Goal: Task Accomplishment & Management: Manage account settings

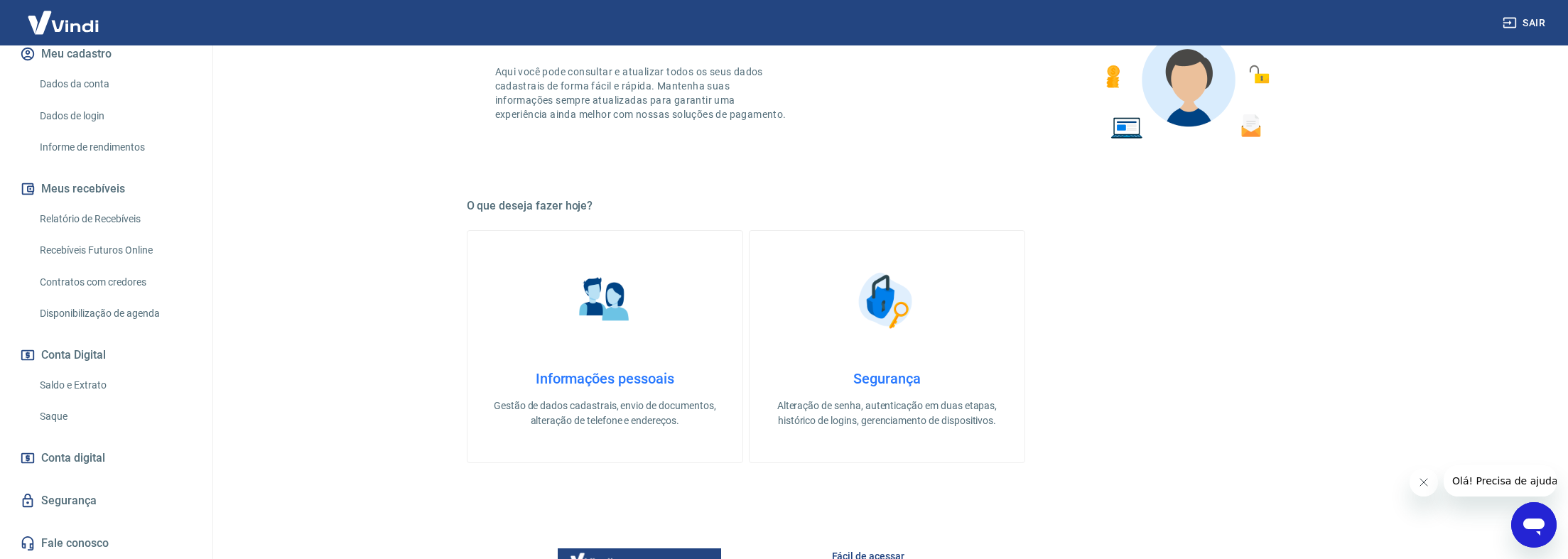
scroll to position [142, 0]
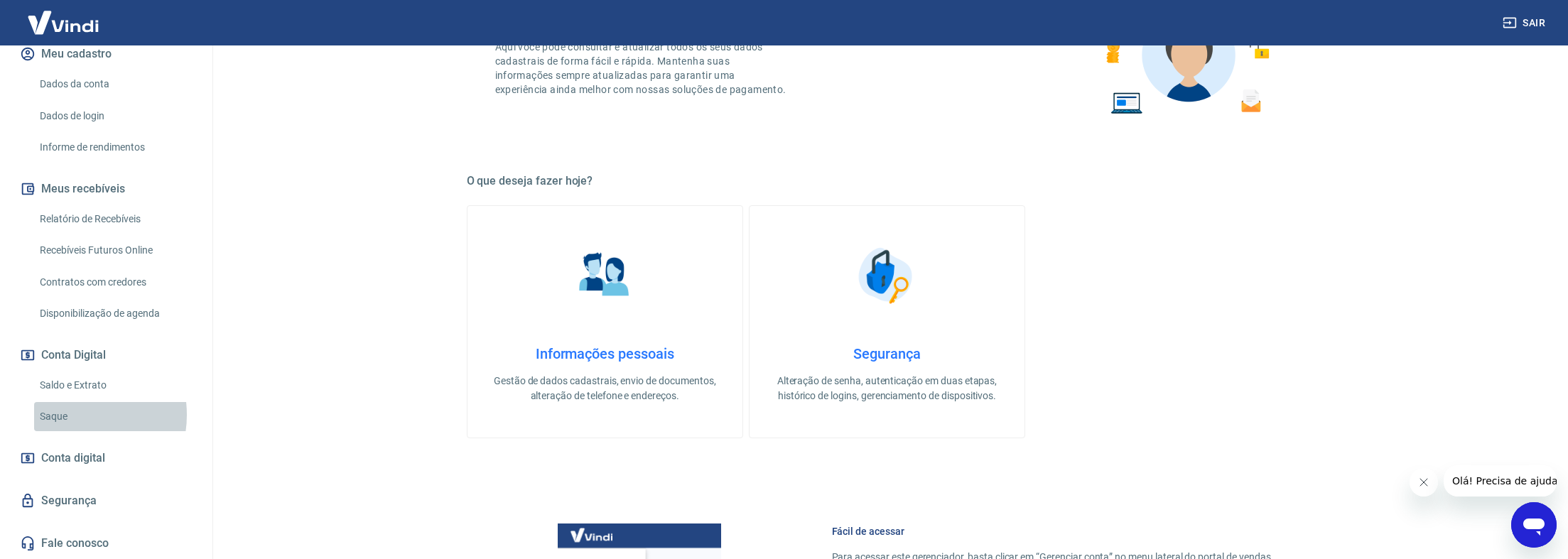
click at [73, 415] on link "Saque" at bounding box center [114, 417] width 161 height 29
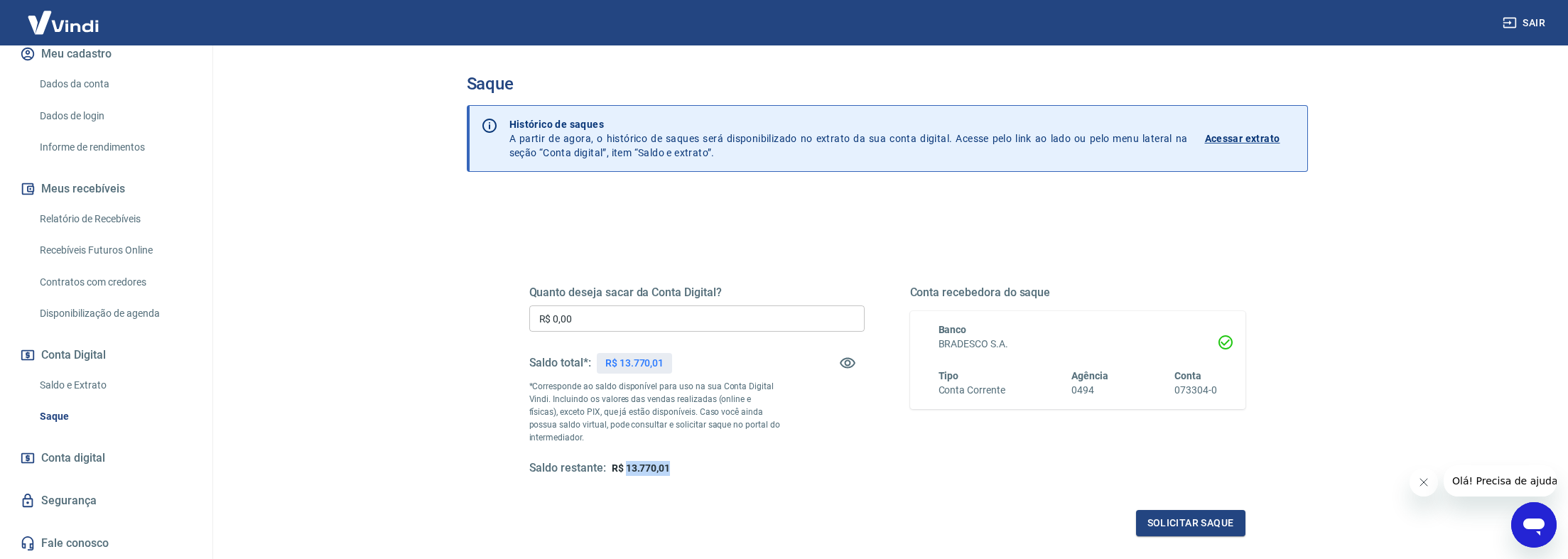
drag, startPoint x: 626, startPoint y: 472, endPoint x: 689, endPoint y: 471, distance: 63.0
click at [689, 471] on div "Saldo restante: R$ 13.770,01" at bounding box center [697, 468] width 335 height 15
copy span "13.770,01"
click at [609, 330] on input "R$ 0,00" at bounding box center [697, 318] width 335 height 26
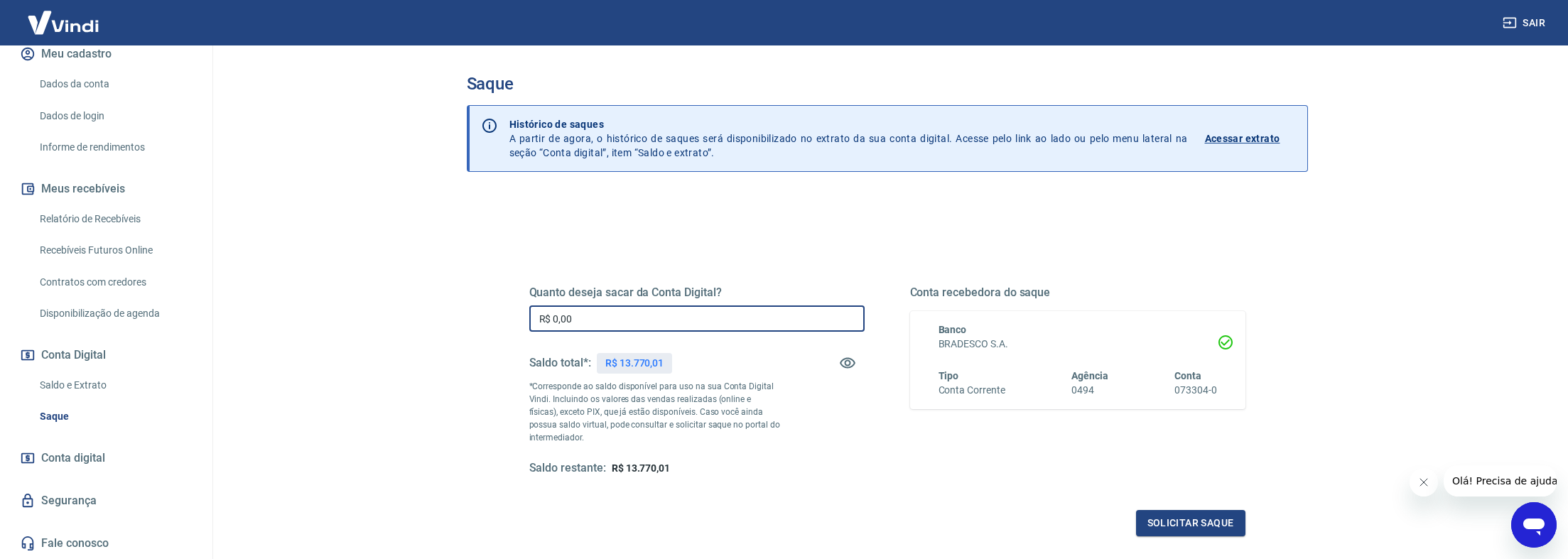
drag, startPoint x: 602, startPoint y: 326, endPoint x: 463, endPoint y: 307, distance: 140.3
click at [463, 307] on div "Saque Histórico de saques A partir de agora, o histórico de saques será disponi…" at bounding box center [887, 322] width 875 height 554
paste input "13.770,01"
type input "R$ 13.770,01"
click at [1184, 518] on button "Solicitar saque" at bounding box center [1190, 523] width 109 height 26
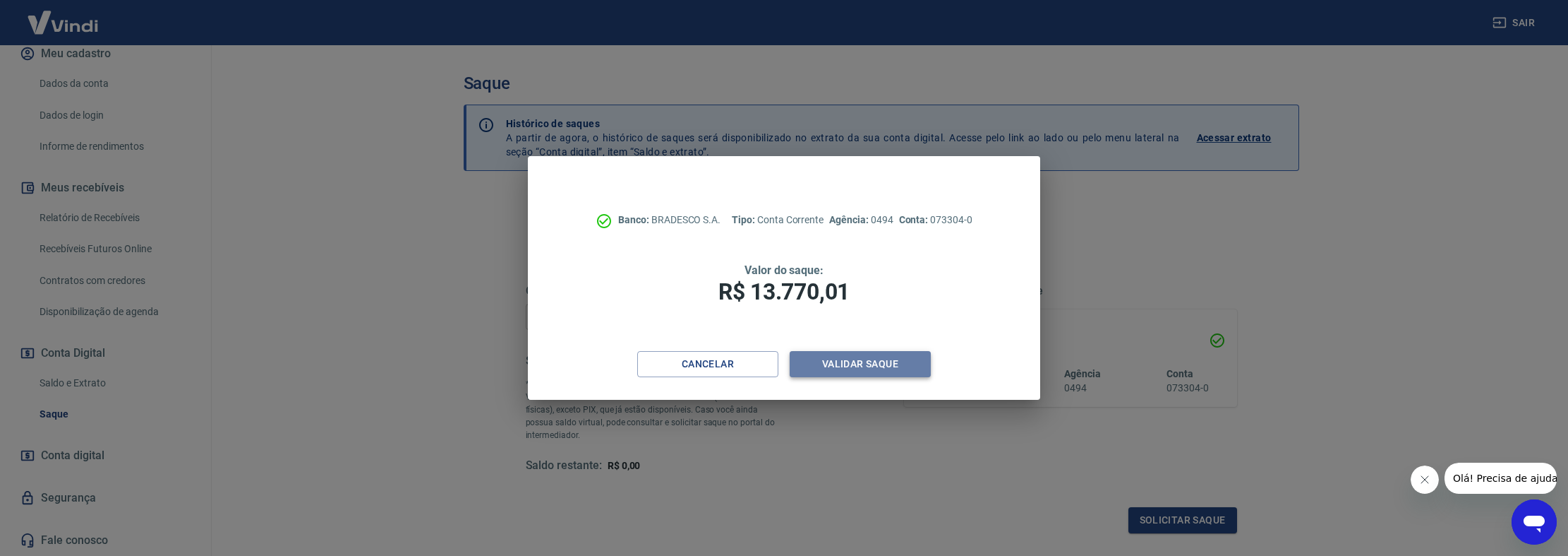
click at [851, 360] on button "Validar saque" at bounding box center [860, 364] width 141 height 26
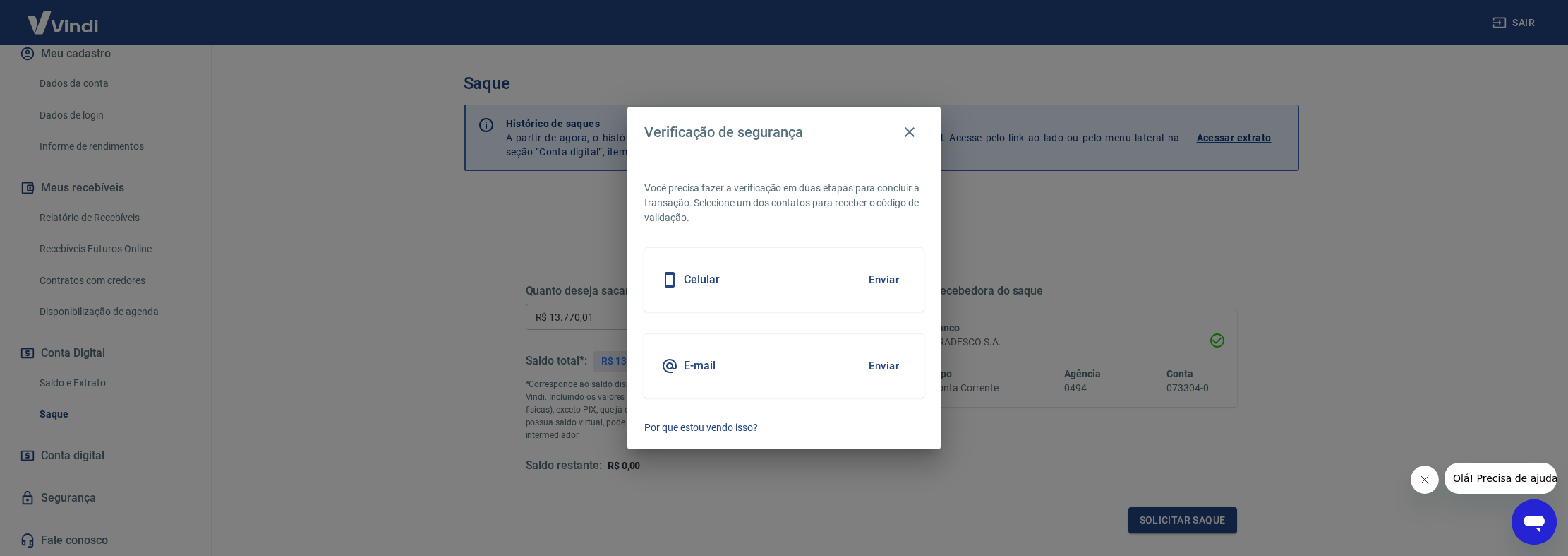
click at [889, 284] on button "Enviar" at bounding box center [884, 280] width 46 height 30
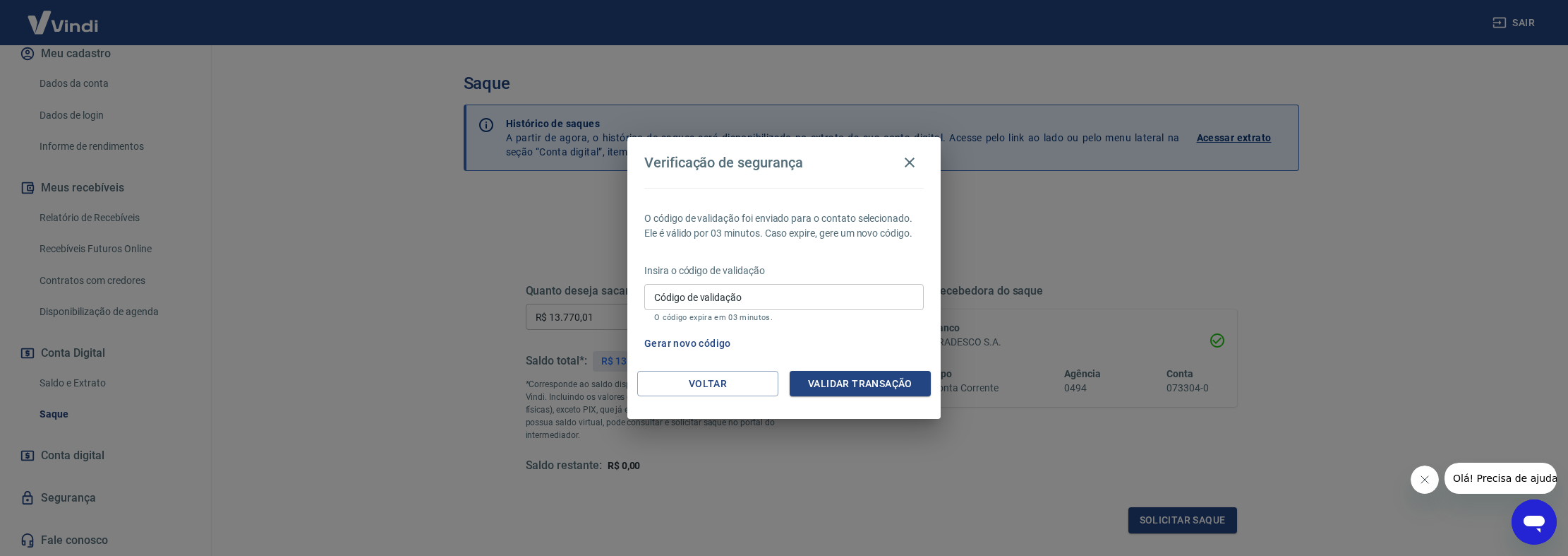
click at [737, 302] on input "Código de validação" at bounding box center [784, 297] width 280 height 26
type input "167357"
click at [848, 380] on button "Validar transação" at bounding box center [860, 384] width 141 height 26
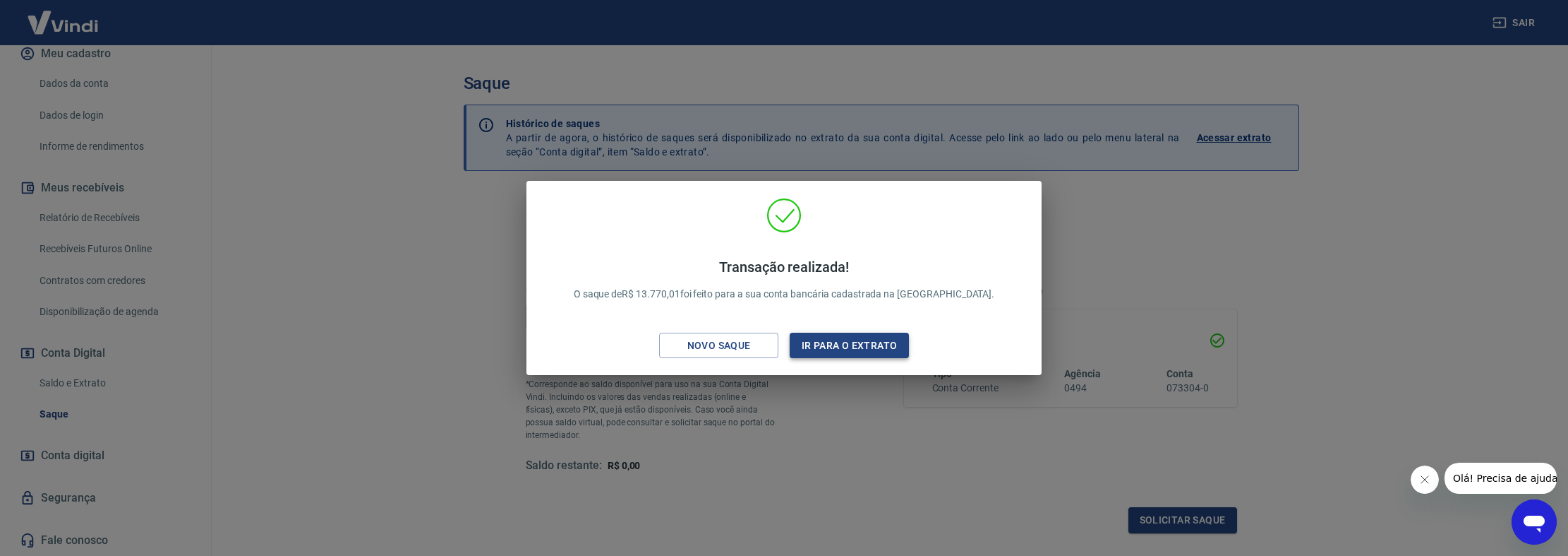
click at [851, 341] on button "Ir para o extrato" at bounding box center [850, 345] width 119 height 26
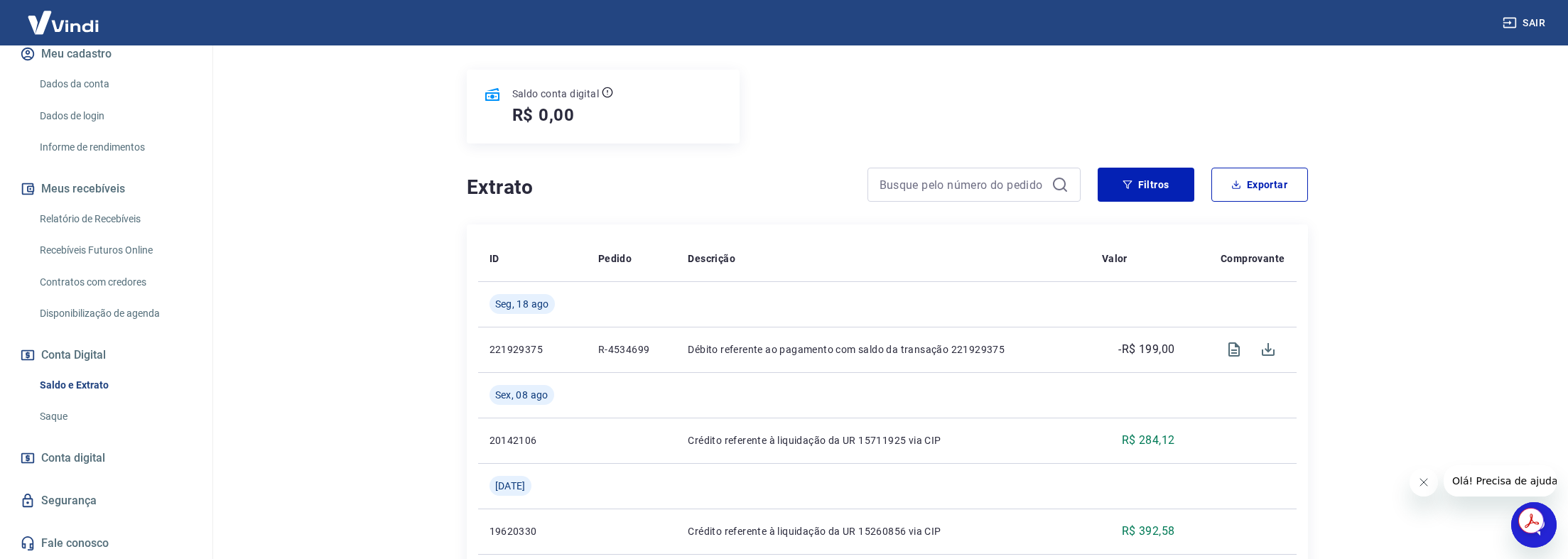
scroll to position [142, 0]
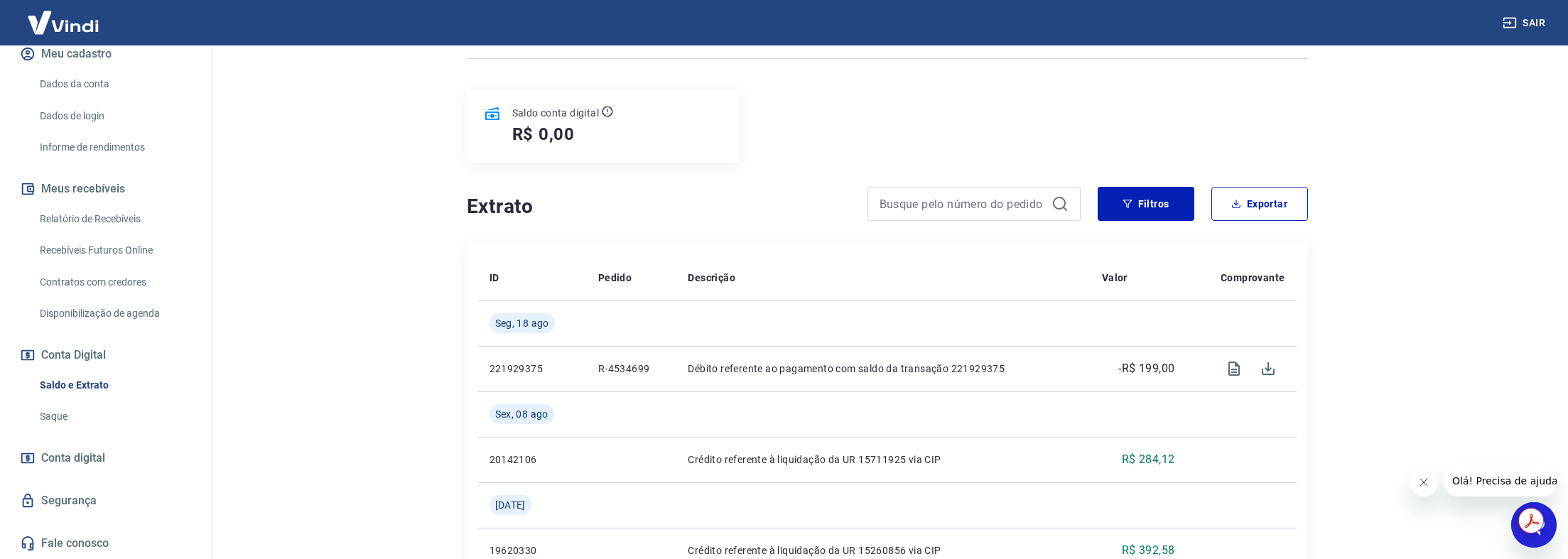
click at [948, 73] on div at bounding box center [888, 58] width 841 height 35
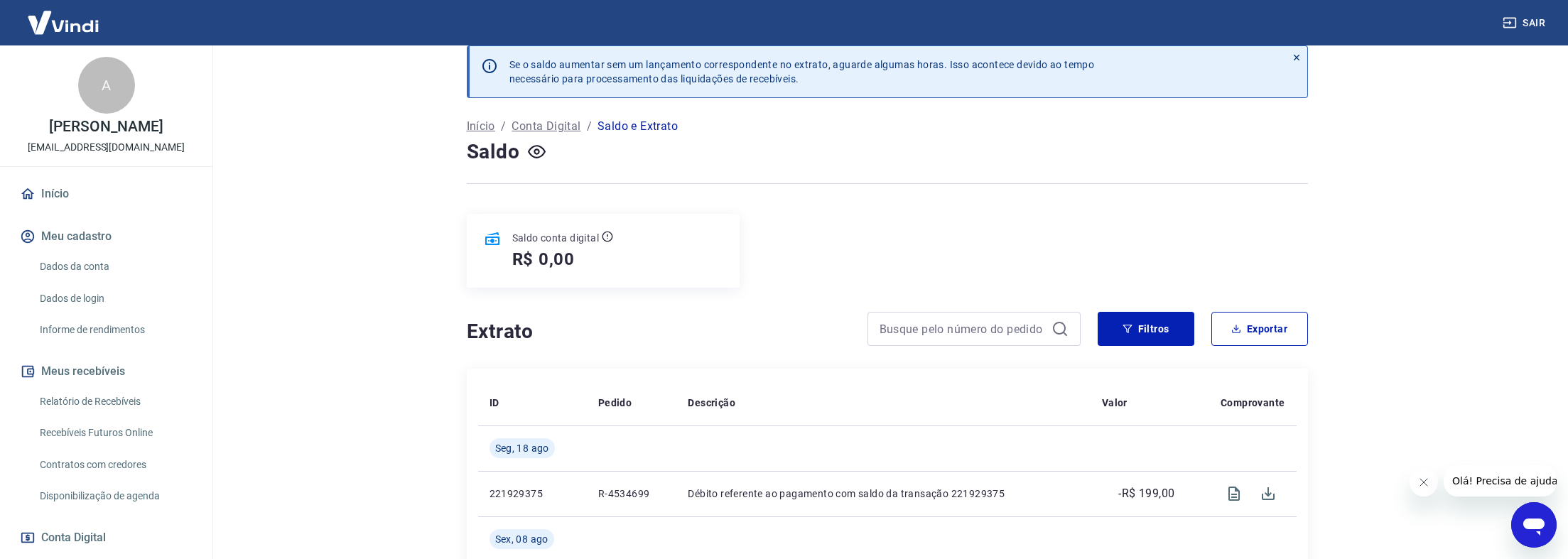
scroll to position [0, 0]
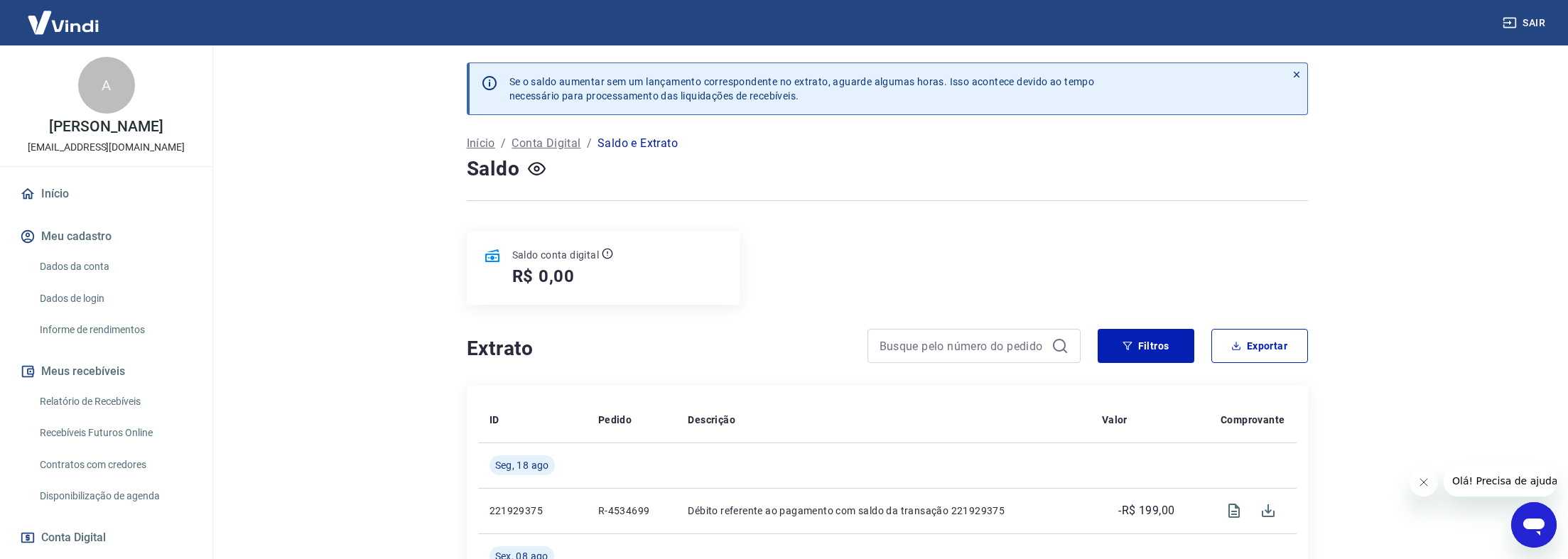
click at [56, 198] on link "Início" at bounding box center [107, 194] width 178 height 31
